Goal: Task Accomplishment & Management: Manage account settings

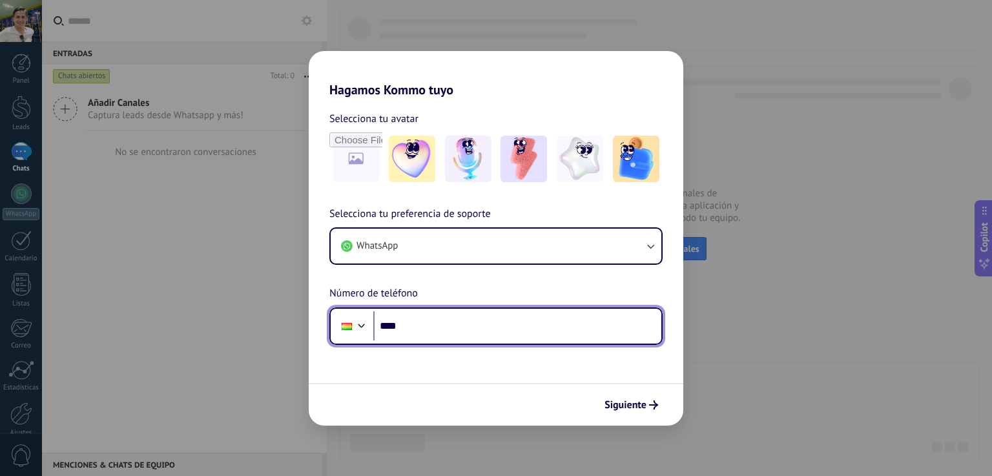
click at [502, 324] on input "****" at bounding box center [517, 326] width 288 height 30
type input "**********"
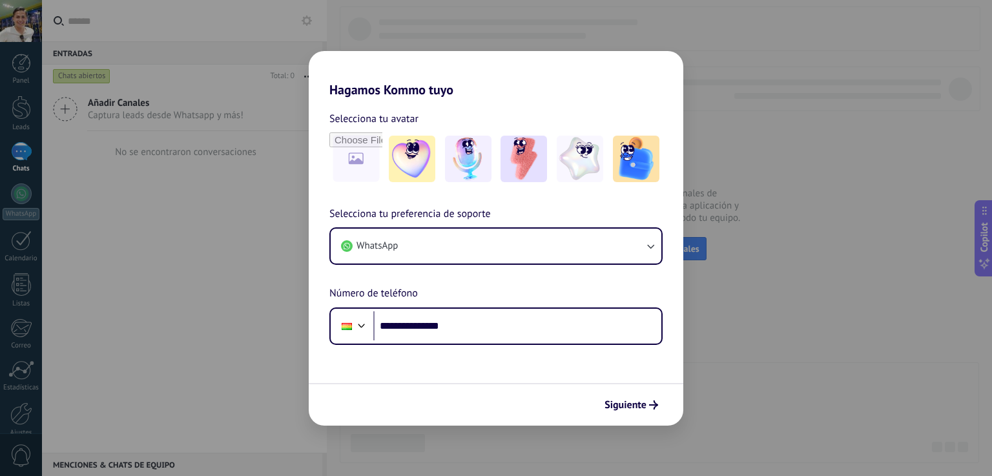
click at [619, 400] on span "Siguiente" at bounding box center [625, 404] width 42 height 9
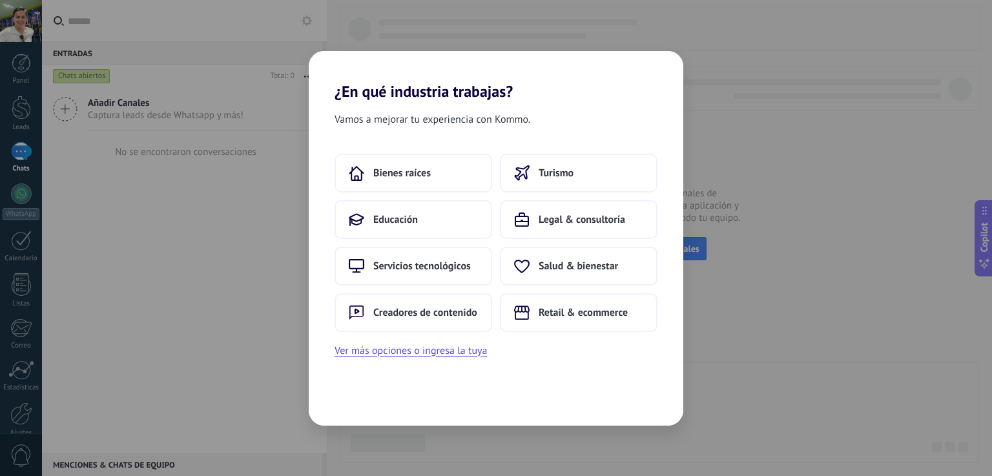
click at [471, 345] on button "Ver más opciones o ingresa la tuya" at bounding box center [411, 350] width 152 height 17
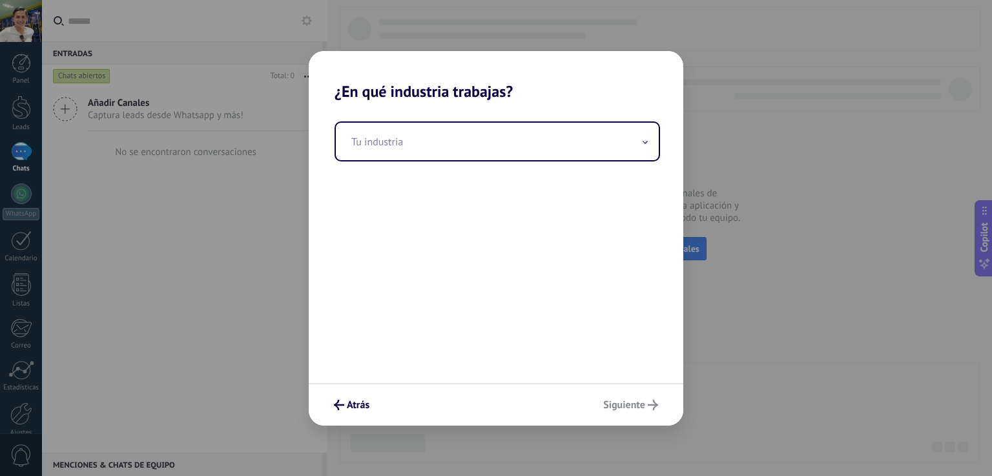
click at [424, 146] on input "text" at bounding box center [497, 141] width 323 height 37
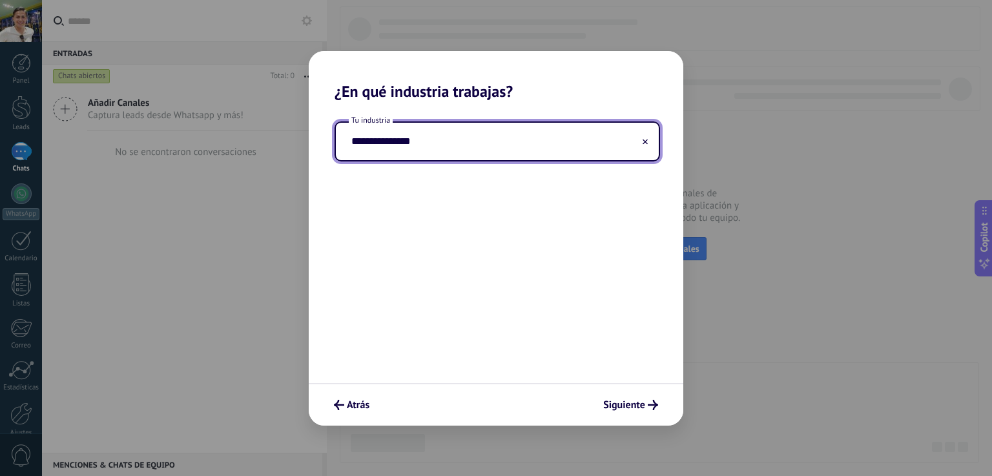
type input "**********"
click at [637, 407] on span "Siguiente" at bounding box center [624, 404] width 42 height 9
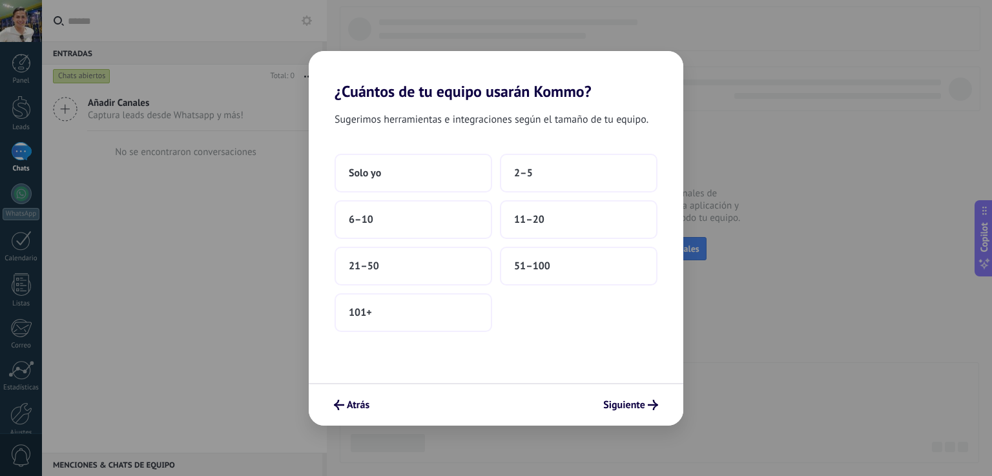
click at [438, 218] on button "6–10" at bounding box center [414, 219] width 158 height 39
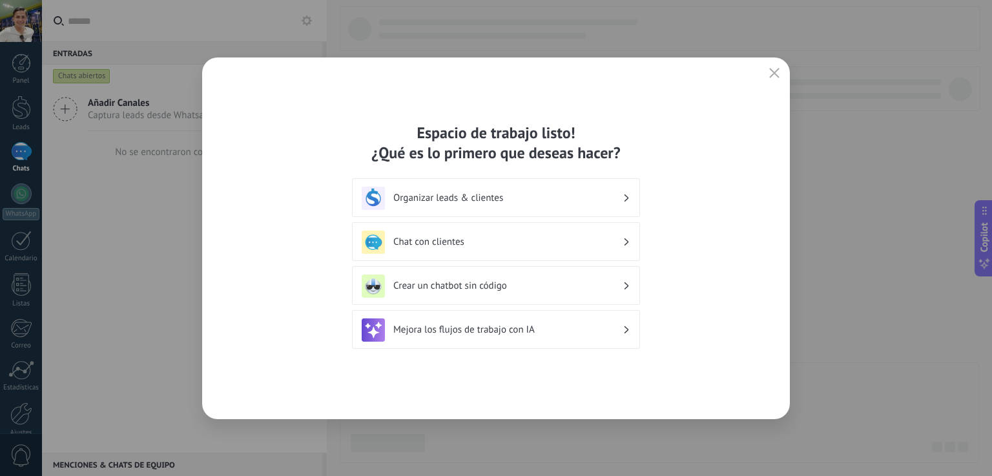
click at [484, 190] on div "Organizar leads & clientes" at bounding box center [496, 198] width 269 height 23
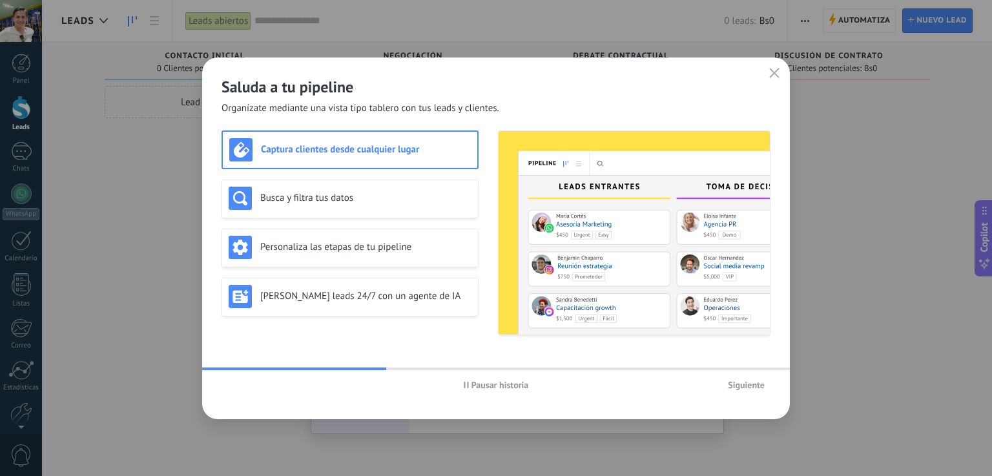
click at [771, 72] on icon "button" at bounding box center [774, 73] width 10 height 10
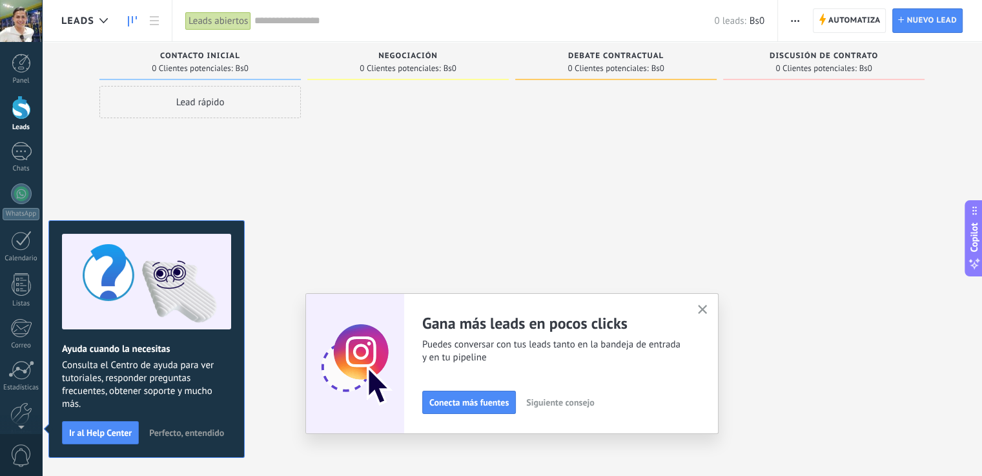
click at [15, 65] on div at bounding box center [21, 63] width 19 height 19
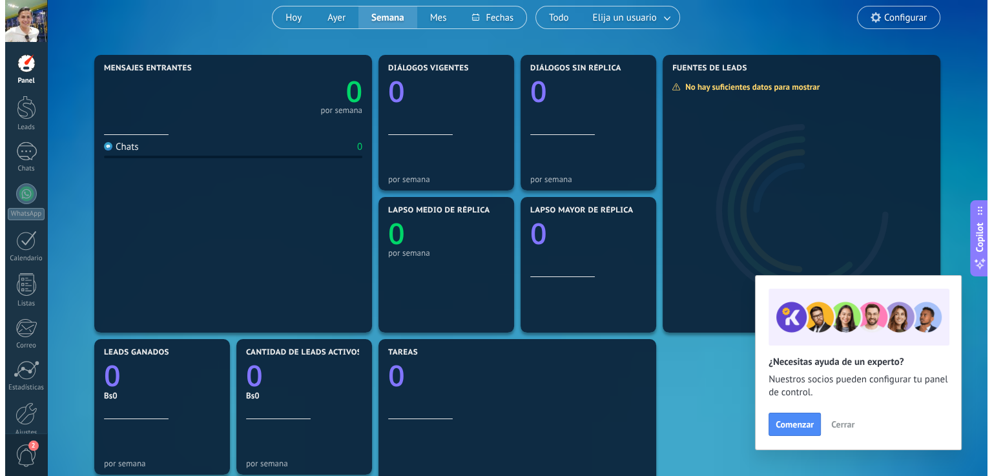
scroll to position [101, 0]
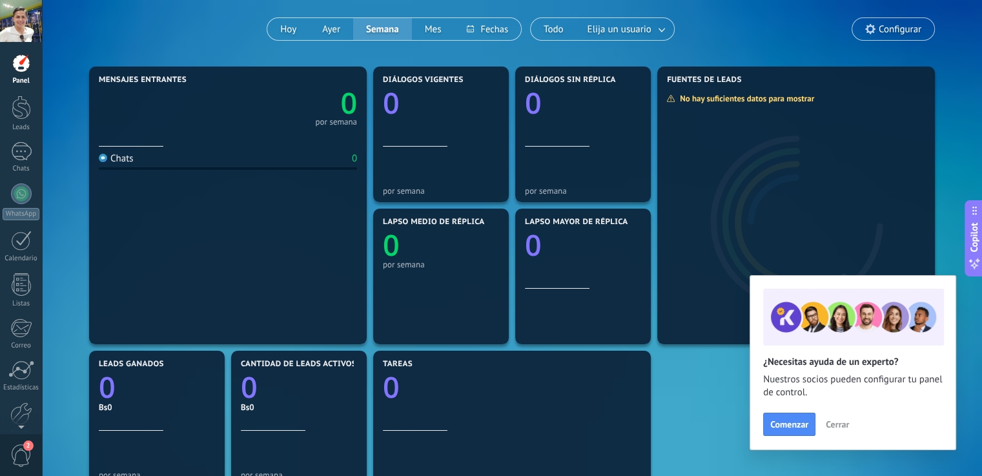
click at [20, 451] on span "2" at bounding box center [21, 455] width 22 height 23
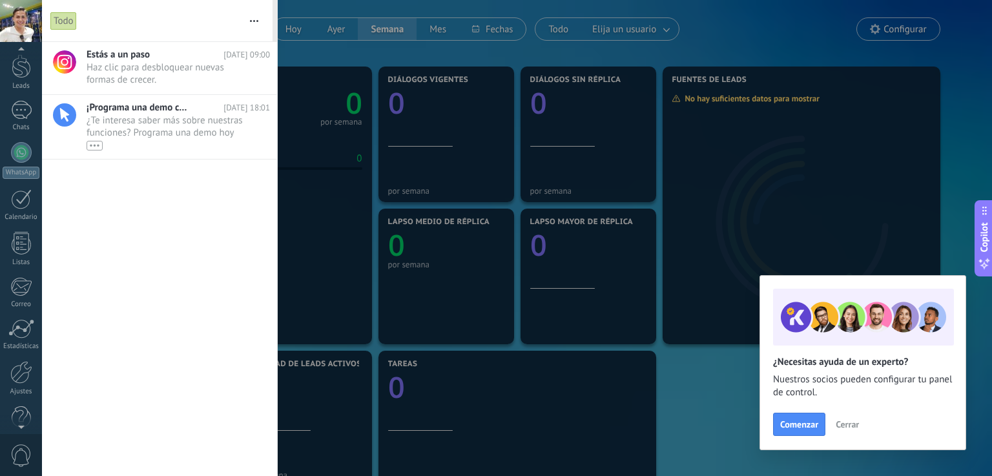
scroll to position [61, 0]
click at [17, 420] on div at bounding box center [21, 424] width 42 height 19
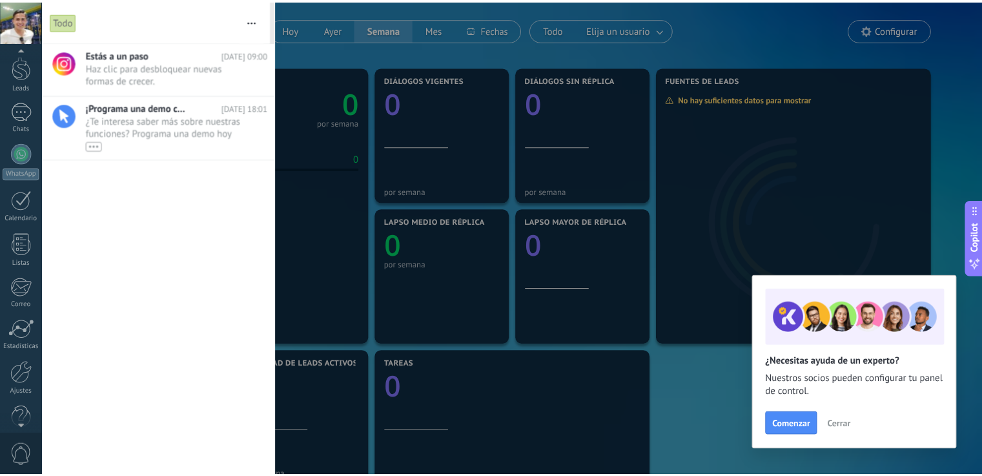
scroll to position [0, 0]
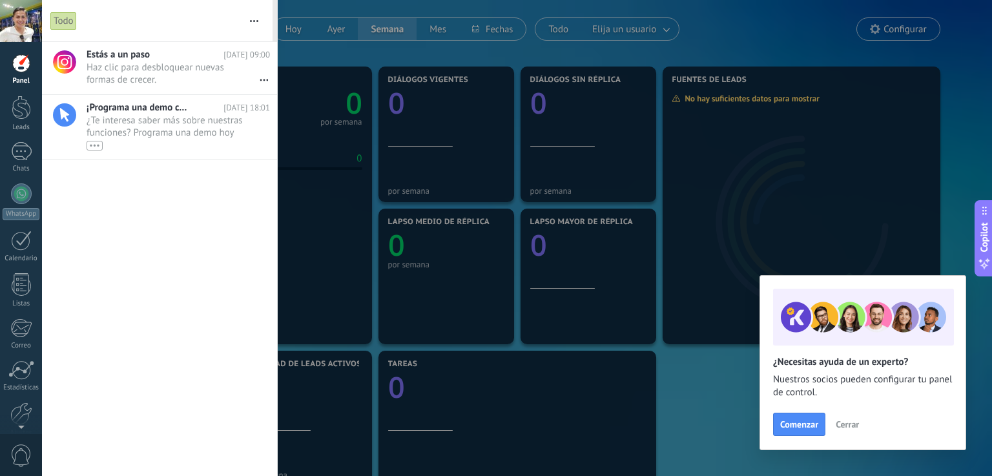
click at [15, 105] on div at bounding box center [21, 108] width 19 height 24
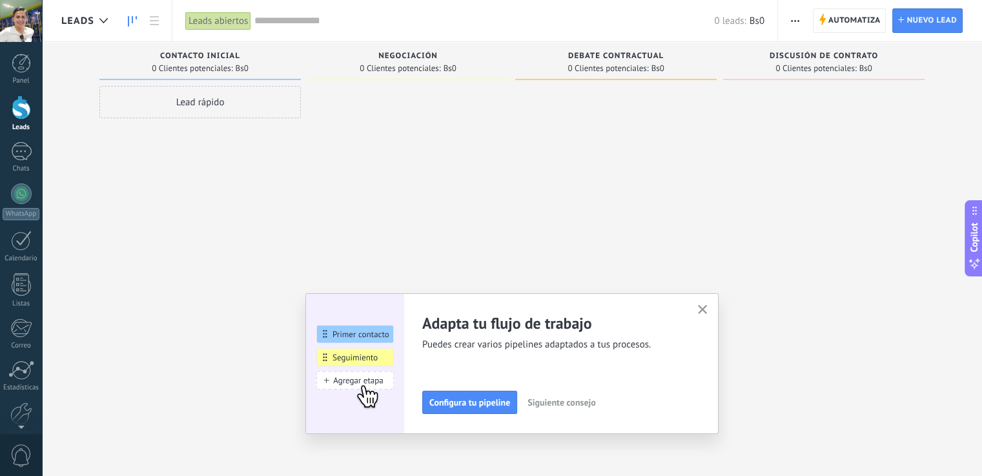
click at [18, 68] on div at bounding box center [21, 63] width 19 height 19
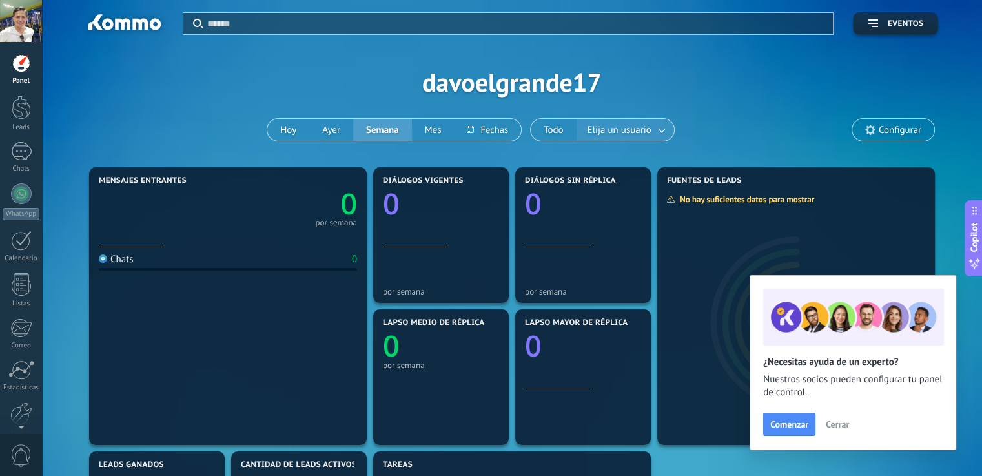
click at [647, 125] on span "Elija un usuario" at bounding box center [619, 129] width 69 height 17
click at [663, 130] on link at bounding box center [662, 129] width 23 height 21
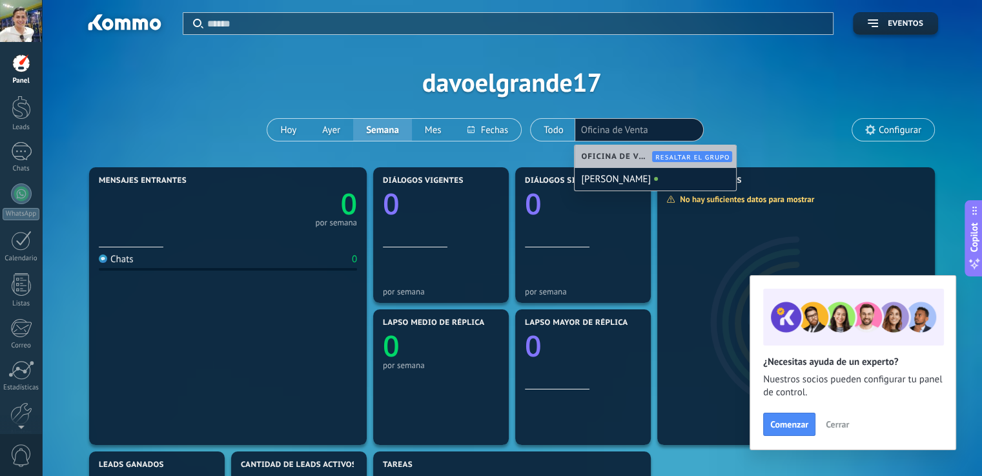
click at [738, 95] on div "Aplicar Eventos davoelgrande17 Hoy Ayer Semana Mes Todo Elija un usuario Oficin…" at bounding box center [512, 82] width 902 height 164
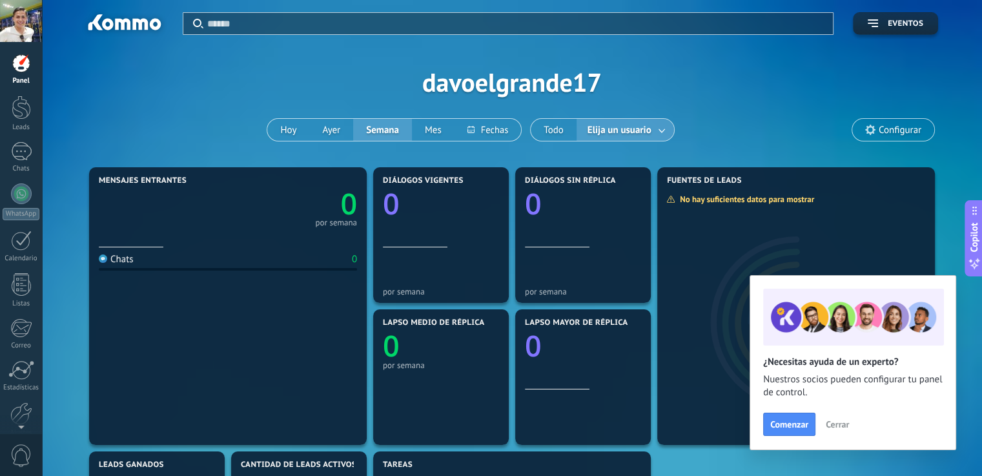
click at [649, 132] on span "Elija un usuario" at bounding box center [619, 129] width 69 height 17
click at [654, 129] on link at bounding box center [662, 129] width 23 height 21
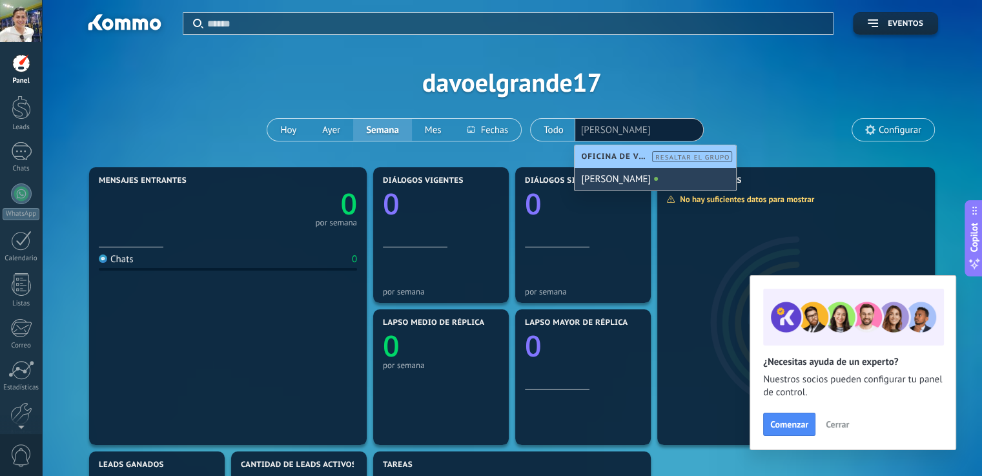
click at [641, 175] on div "[PERSON_NAME]" at bounding box center [655, 179] width 161 height 23
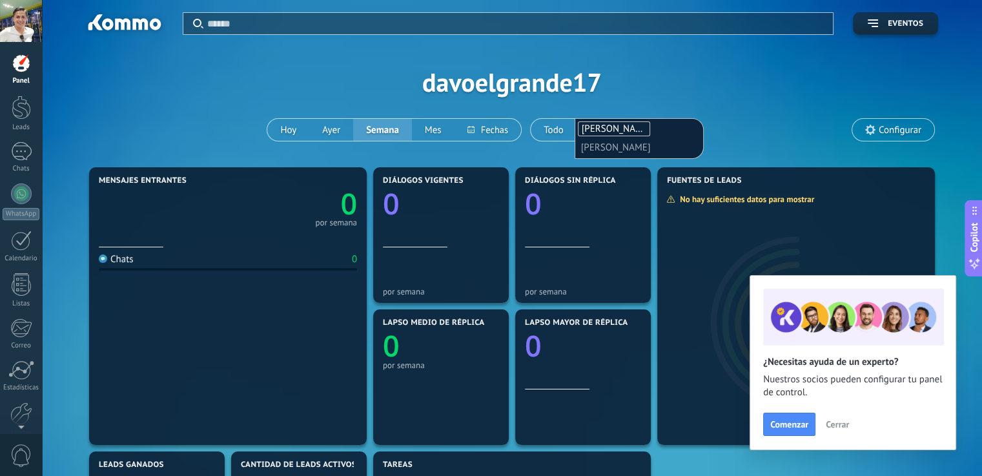
click at [15, 116] on div at bounding box center [21, 108] width 19 height 24
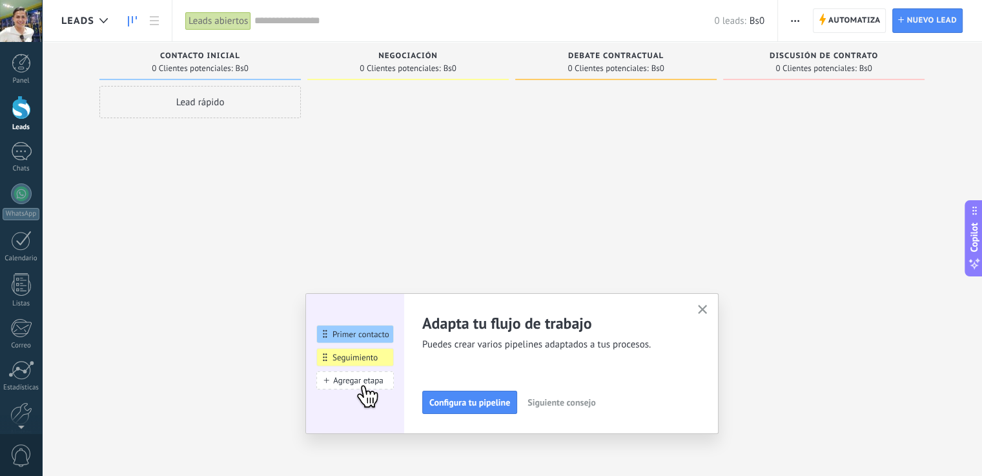
click at [96, 17] on div at bounding box center [103, 20] width 21 height 25
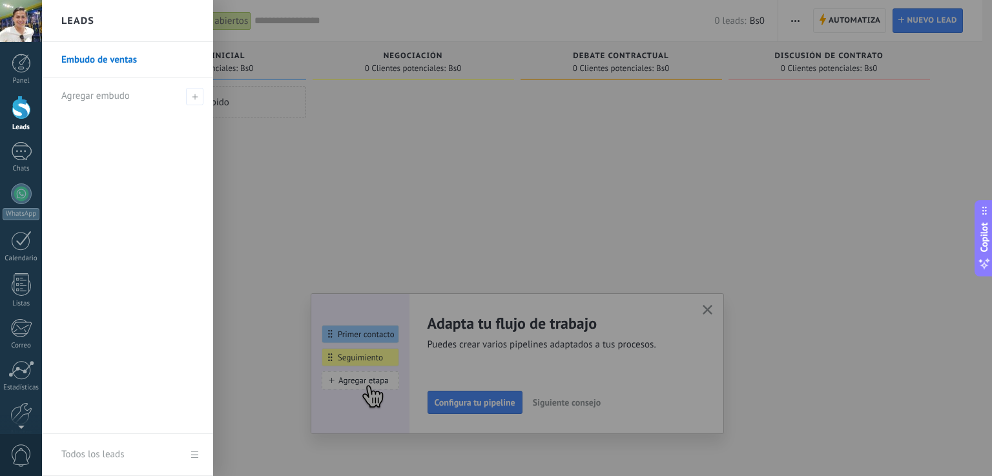
click at [109, 65] on link "Embudo de ventas" at bounding box center [130, 60] width 139 height 36
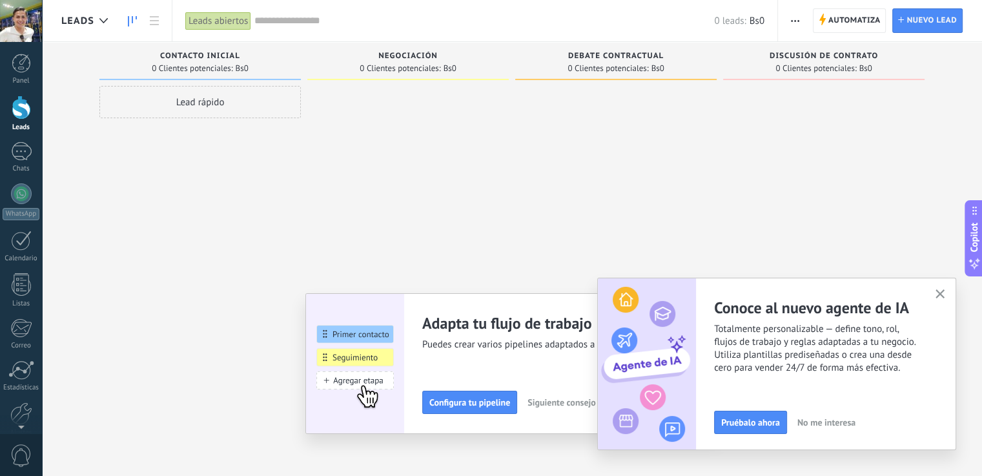
click at [942, 296] on use "button" at bounding box center [941, 294] width 10 height 10
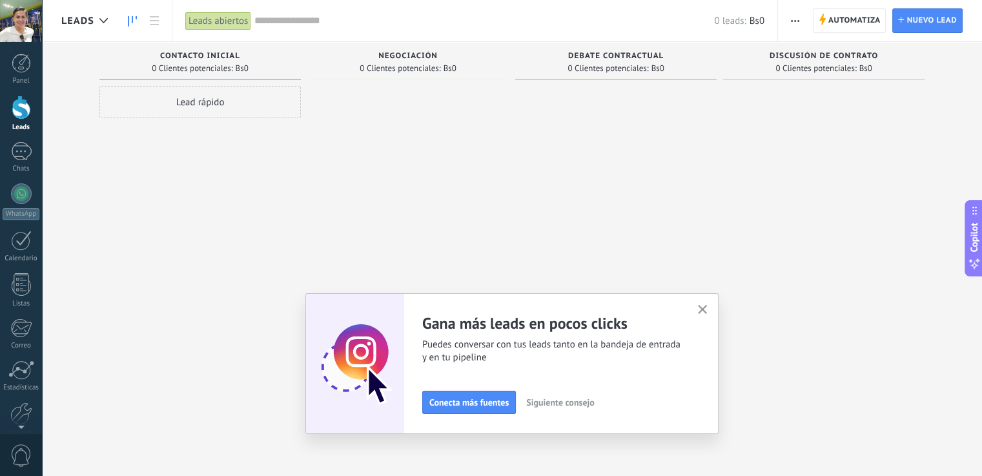
click at [706, 311] on icon "button" at bounding box center [703, 310] width 10 height 10
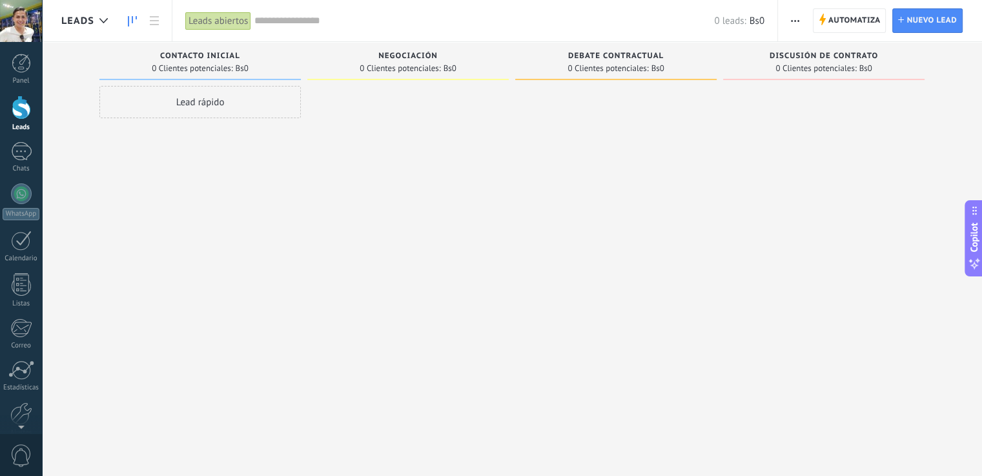
click at [795, 23] on span "button" at bounding box center [795, 20] width 8 height 25
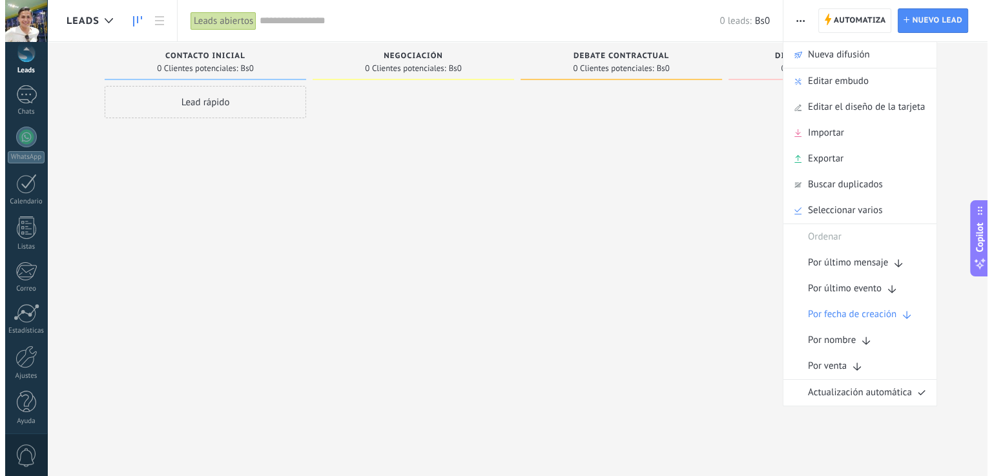
scroll to position [61, 0]
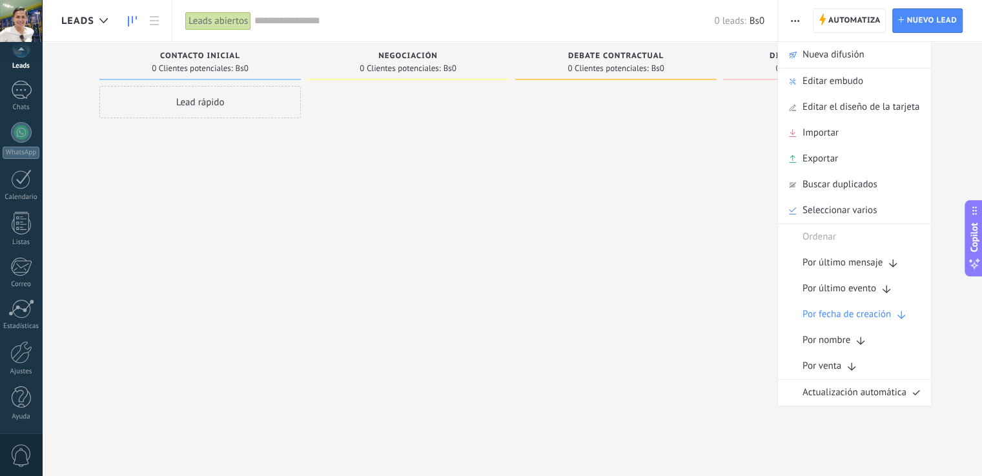
click at [30, 366] on link "Ajustes" at bounding box center [21, 358] width 42 height 35
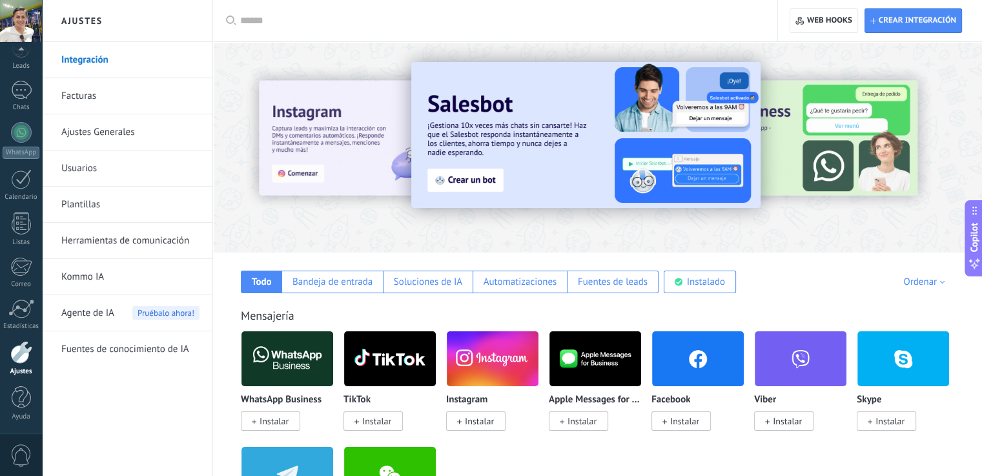
click at [124, 163] on link "Usuarios" at bounding box center [130, 168] width 138 height 36
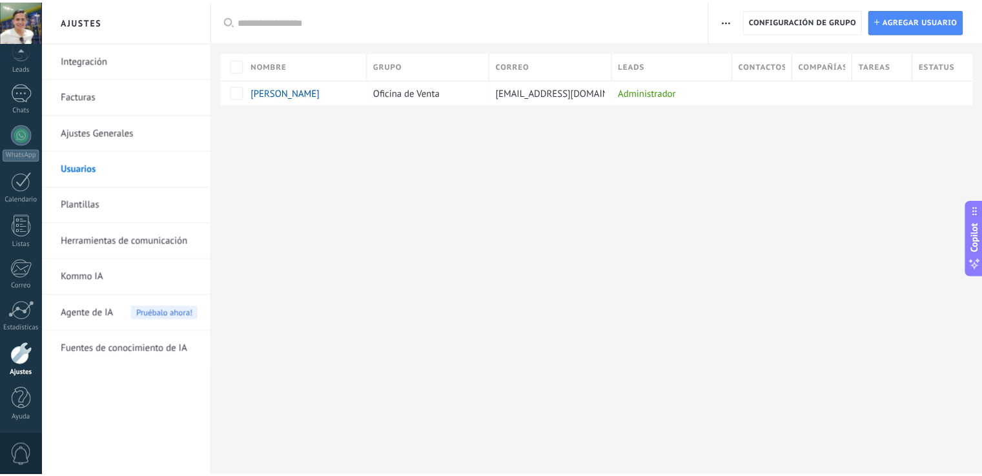
scroll to position [61, 0]
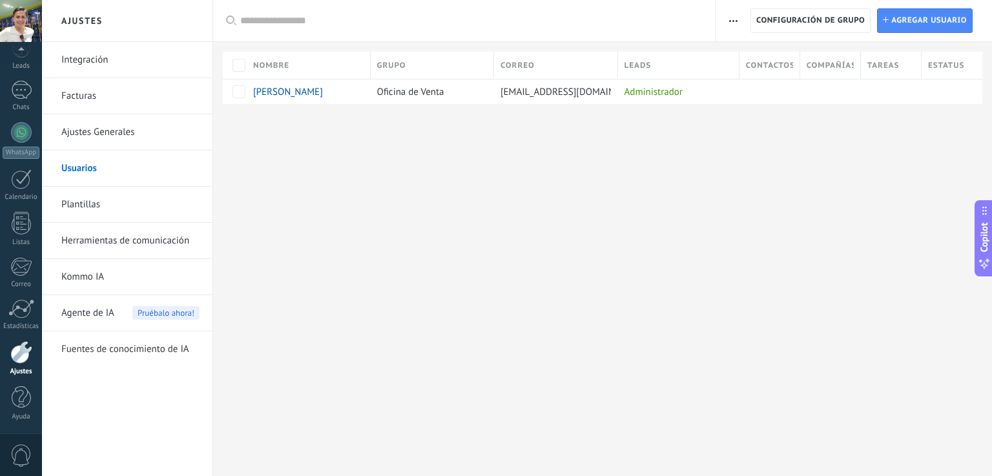
click at [107, 65] on link "Integración" at bounding box center [130, 60] width 138 height 36
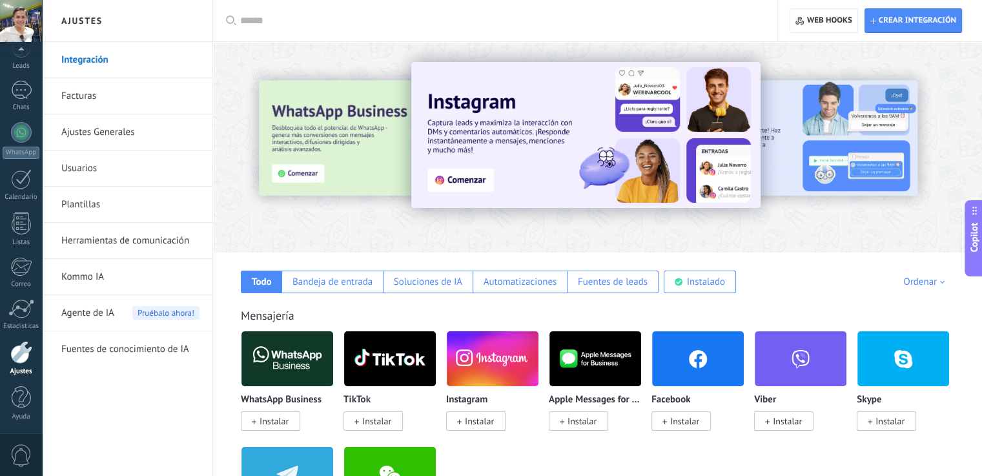
click at [125, 132] on link "Ajustes Generales" at bounding box center [130, 132] width 138 height 36
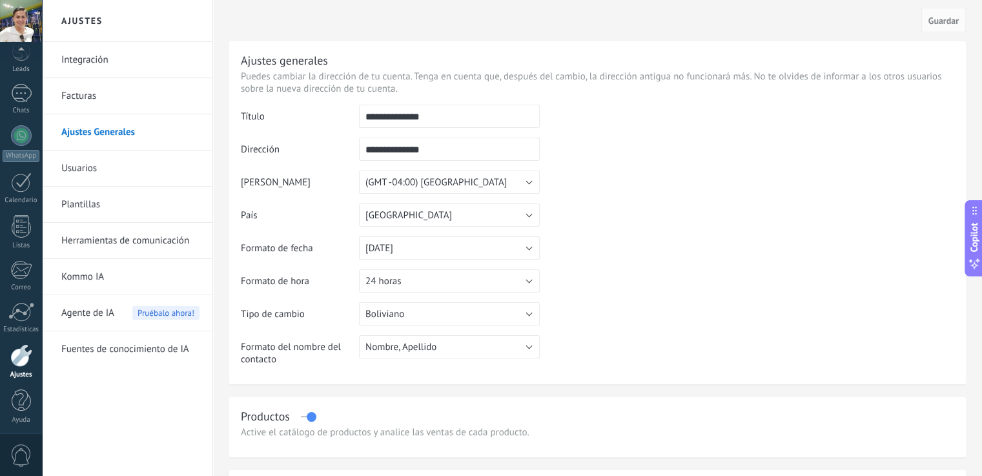
scroll to position [61, 0]
